Goal: Information Seeking & Learning: Learn about a topic

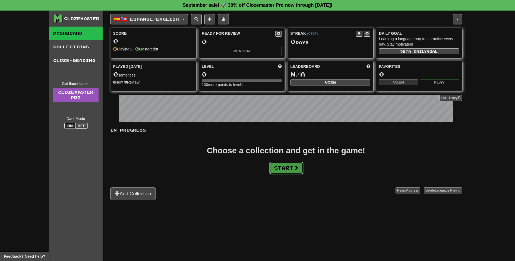
drag, startPoint x: 0, startPoint y: 0, endPoint x: 291, endPoint y: 165, distance: 334.8
click at [291, 165] on button "Start" at bounding box center [286, 168] width 34 height 12
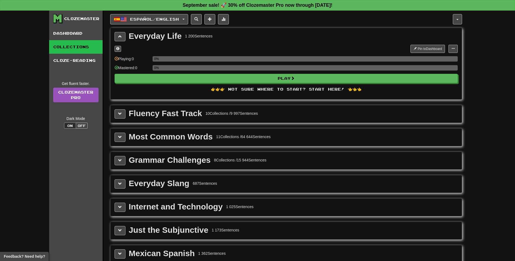
click at [185, 115] on div "Fluency Fast Track" at bounding box center [165, 113] width 73 height 8
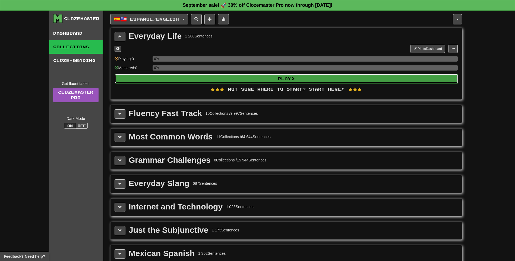
click at [194, 77] on button "Play" at bounding box center [286, 78] width 343 height 9
select select "**"
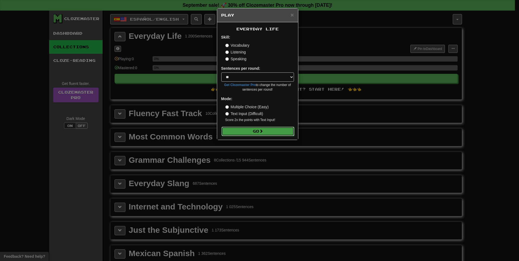
click at [265, 131] on button "Go" at bounding box center [258, 131] width 73 height 9
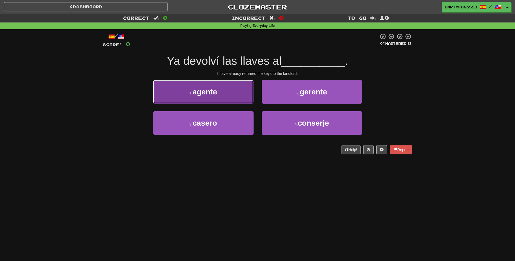
click at [222, 89] on button "1 . agente" at bounding box center [203, 92] width 100 height 24
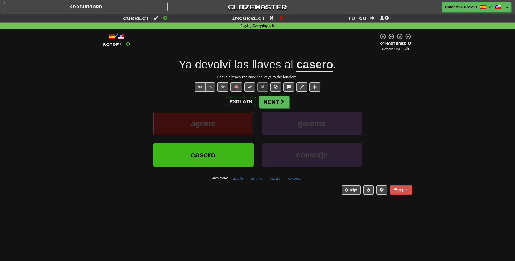
scroll to position [1, 0]
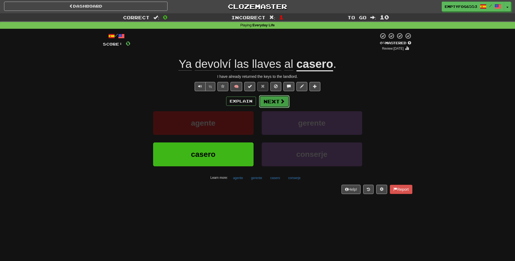
click at [286, 103] on button "Next" at bounding box center [274, 101] width 30 height 12
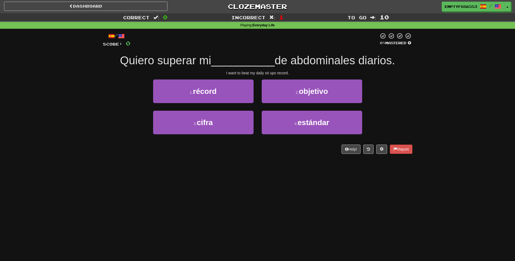
click at [124, 35] on span at bounding box center [121, 36] width 7 height 7
click at [114, 37] on div "/" at bounding box center [116, 36] width 27 height 7
click at [117, 35] on div "/" at bounding box center [116, 36] width 27 height 7
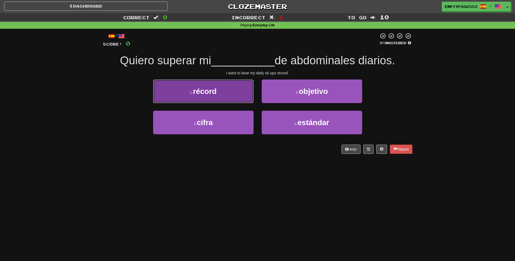
click at [216, 95] on span "récord" at bounding box center [205, 91] width 24 height 8
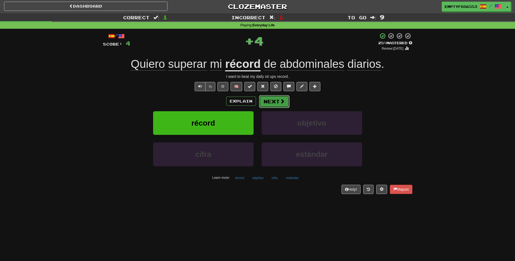
click at [274, 105] on button "Next" at bounding box center [274, 101] width 30 height 12
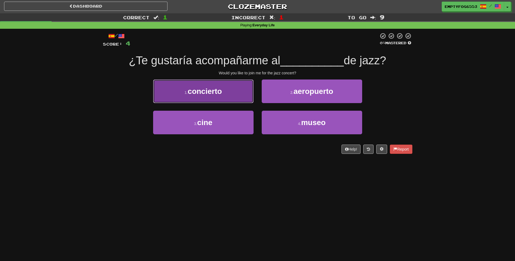
click at [232, 95] on button "1 . concierto" at bounding box center [203, 92] width 100 height 24
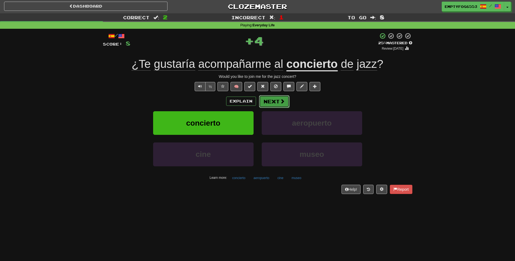
click at [264, 100] on button "Next" at bounding box center [274, 101] width 30 height 12
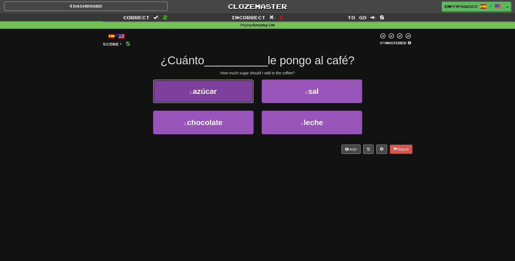
click at [239, 97] on button "1 . azúcar" at bounding box center [203, 92] width 100 height 24
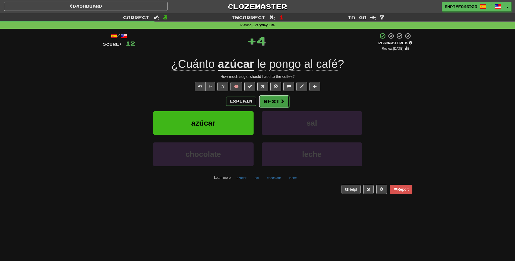
click at [264, 101] on button "Next" at bounding box center [274, 101] width 30 height 12
